Goal: Information Seeking & Learning: Learn about a topic

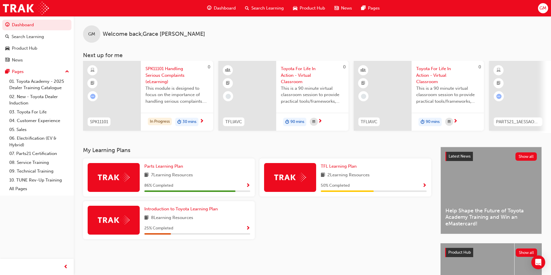
click at [248, 231] on span "Show Progress" at bounding box center [248, 228] width 4 height 5
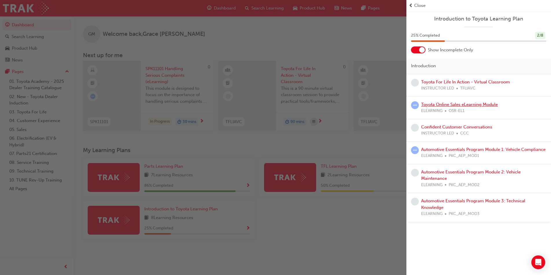
click at [486, 106] on link "Toyota Online Sales eLearning Module" at bounding box center [459, 104] width 77 height 5
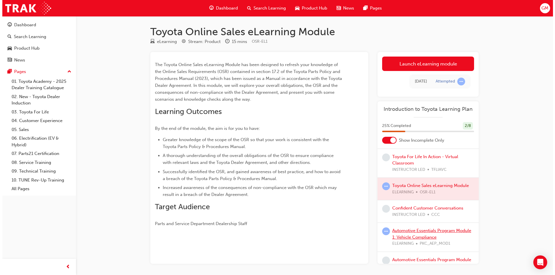
scroll to position [29, 0]
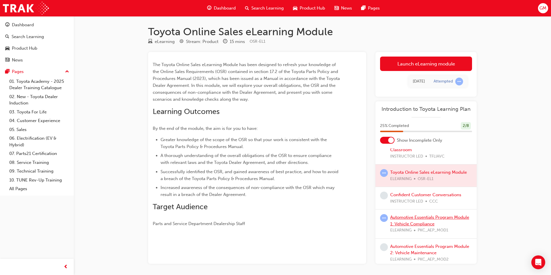
click at [427, 217] on link "Automotive Essentials Program Module 1: Vehicle Compliance" at bounding box center [429, 221] width 79 height 12
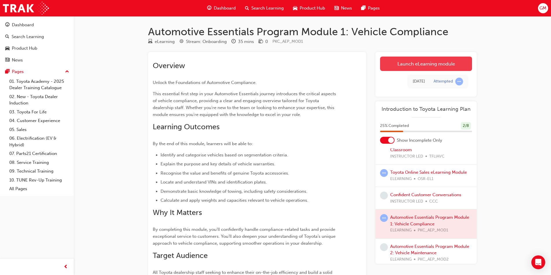
click at [434, 66] on link "Launch eLearning module" at bounding box center [426, 64] width 92 height 14
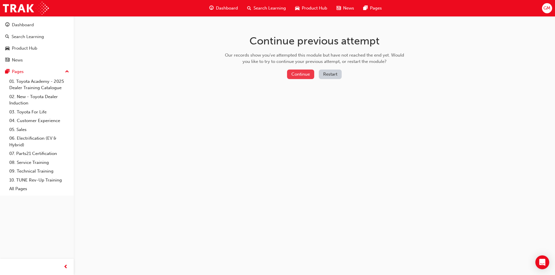
click at [302, 74] on button "Continue" at bounding box center [300, 75] width 27 height 10
